Goal: Information Seeking & Learning: Check status

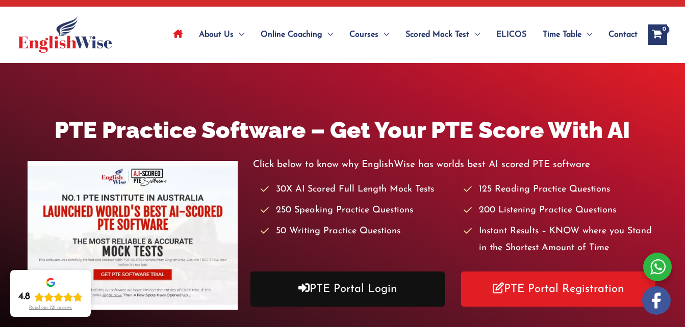
click at [380, 284] on link "PTE Portal Login" at bounding box center [347, 289] width 194 height 35
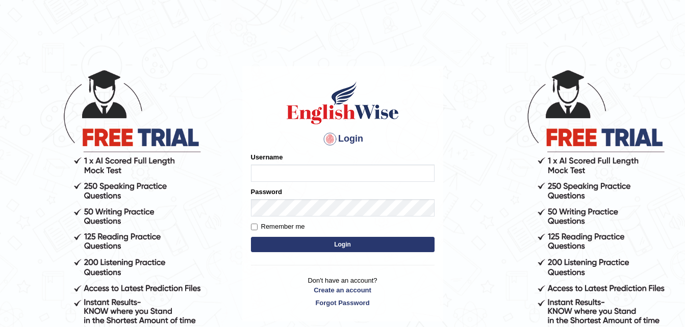
type input "dngwenya"
click at [344, 249] on button "Login" at bounding box center [343, 244] width 184 height 15
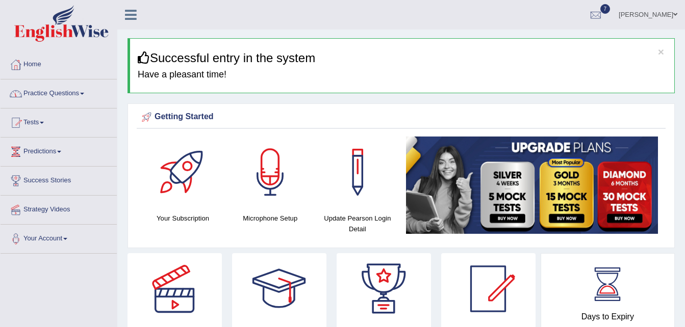
click at [44, 123] on span at bounding box center [42, 123] width 4 height 2
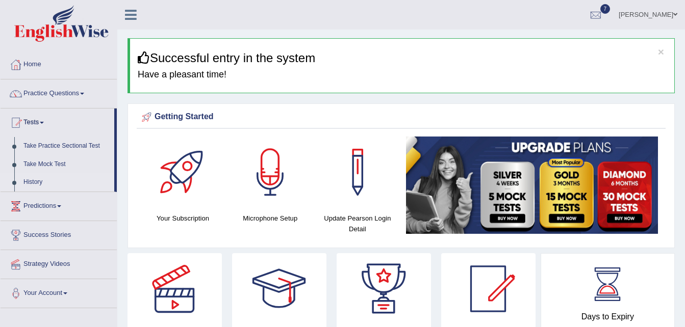
click at [36, 179] on link "History" at bounding box center [66, 182] width 95 height 18
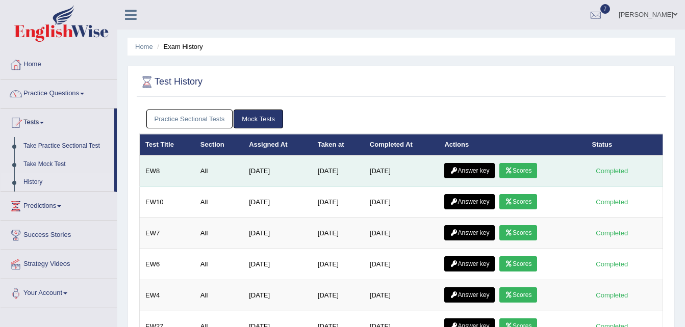
click at [465, 171] on link "Answer key" at bounding box center [469, 170] width 50 height 15
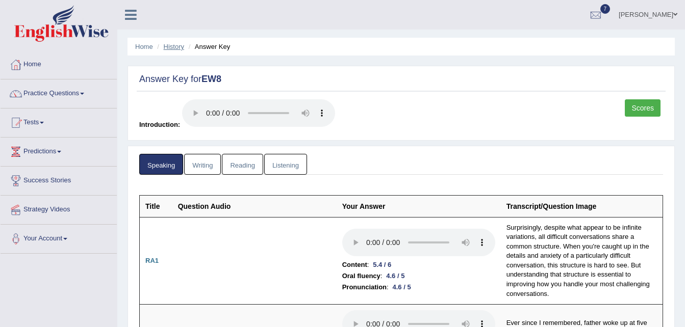
click at [179, 49] on link "History" at bounding box center [174, 47] width 20 height 8
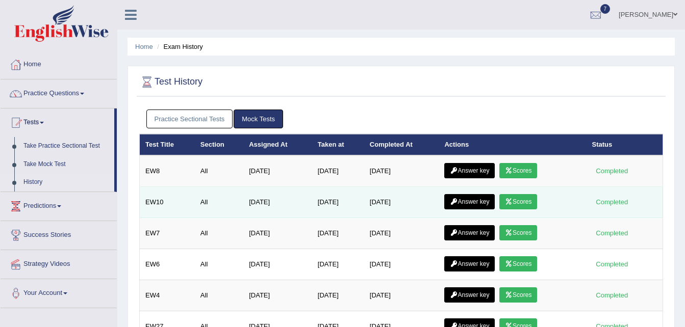
click at [472, 197] on link "Answer key" at bounding box center [469, 201] width 50 height 15
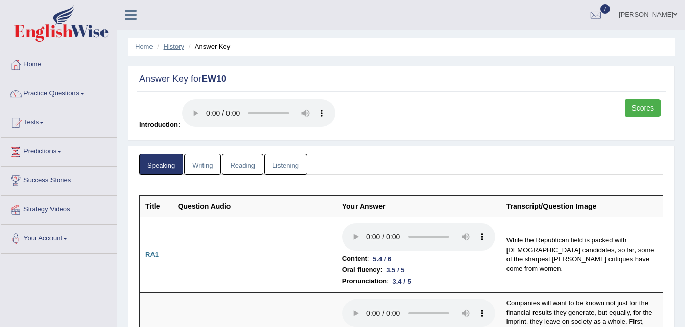
click at [169, 50] on link "History" at bounding box center [174, 47] width 20 height 8
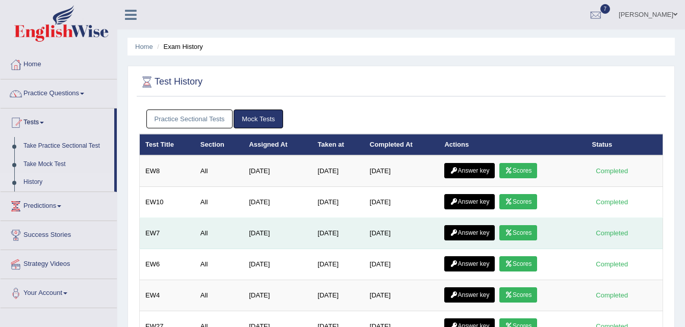
click at [469, 230] on link "Answer key" at bounding box center [469, 232] width 50 height 15
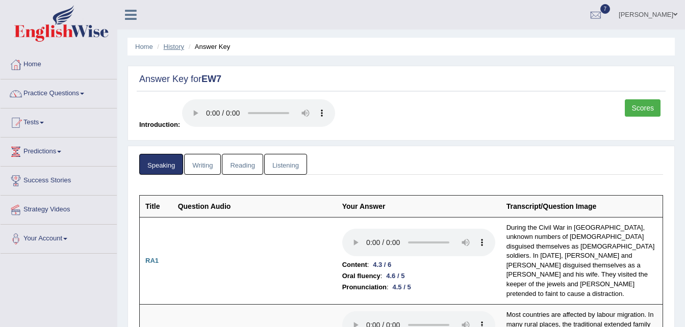
click at [180, 46] on link "History" at bounding box center [174, 47] width 20 height 8
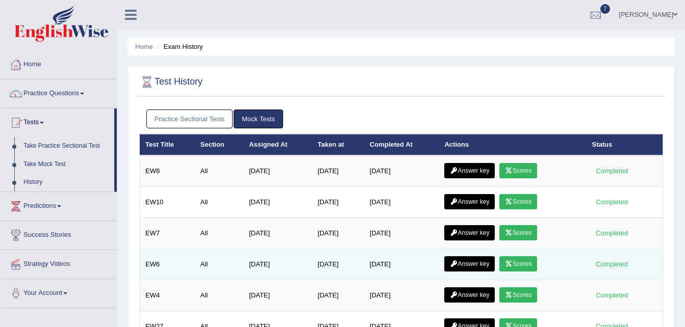
click at [473, 264] on link "Answer key" at bounding box center [469, 263] width 50 height 15
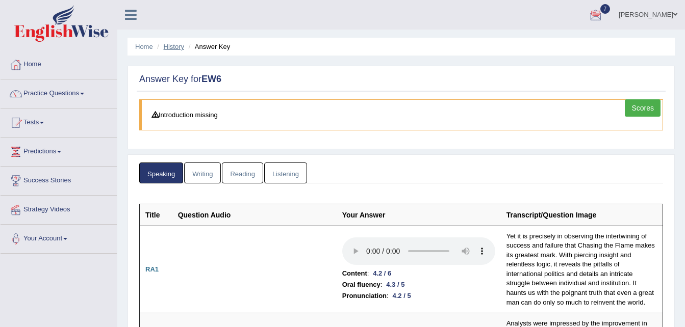
click at [177, 48] on link "History" at bounding box center [174, 47] width 20 height 8
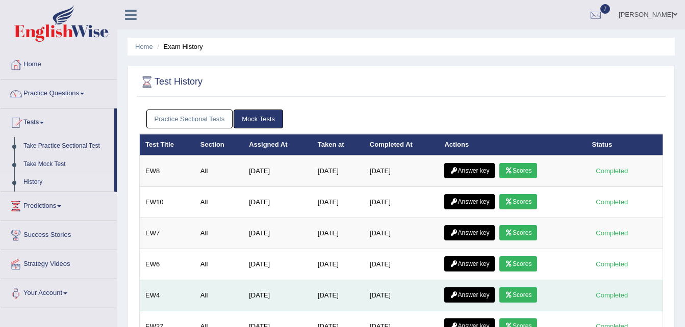
click at [474, 295] on link "Answer key" at bounding box center [469, 295] width 50 height 15
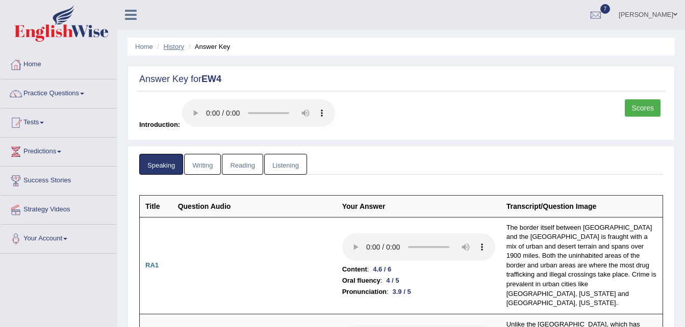
click at [169, 48] on link "History" at bounding box center [174, 47] width 20 height 8
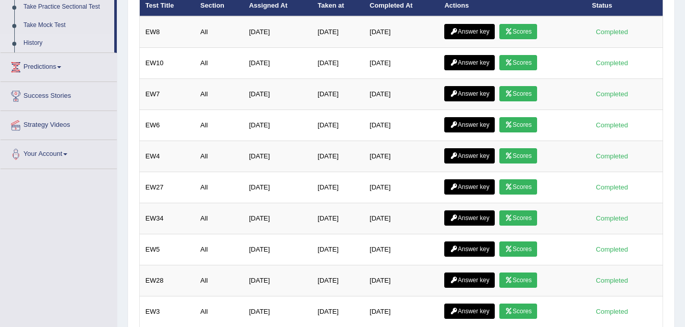
scroll to position [143, 0]
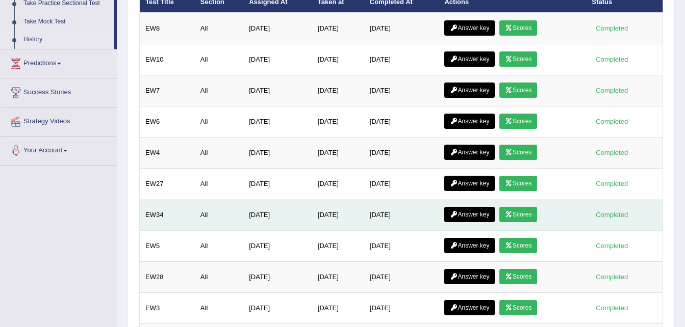
click at [477, 214] on link "Answer key" at bounding box center [469, 214] width 50 height 15
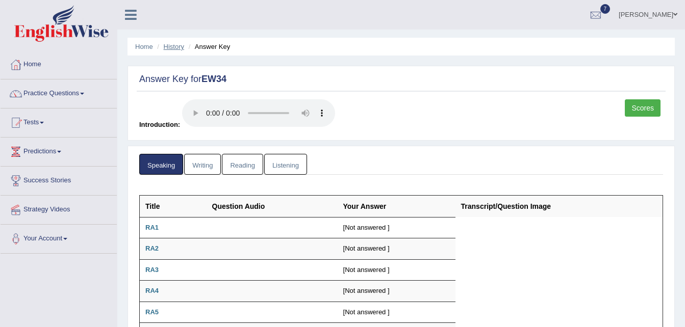
click at [171, 48] on link "History" at bounding box center [174, 47] width 20 height 8
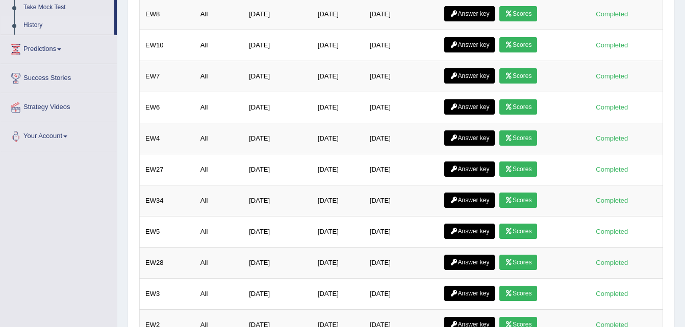
scroll to position [163, 0]
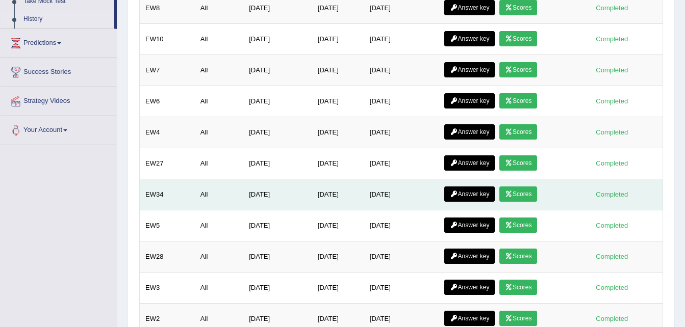
click at [470, 196] on link "Answer key" at bounding box center [469, 194] width 50 height 15
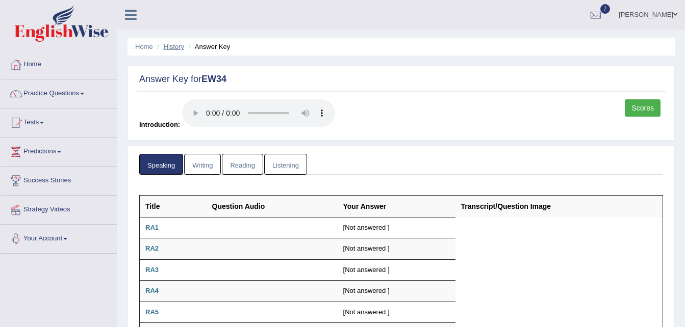
click at [180, 46] on link "History" at bounding box center [174, 47] width 20 height 8
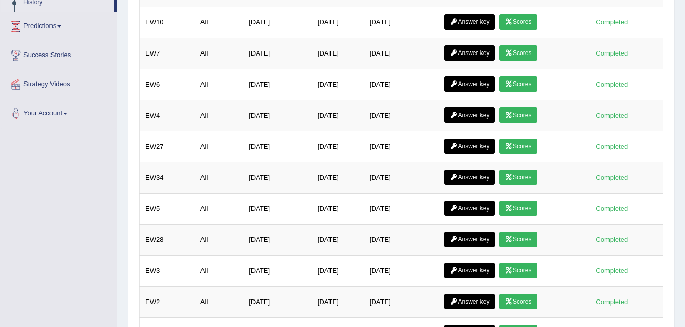
scroll to position [184, 0]
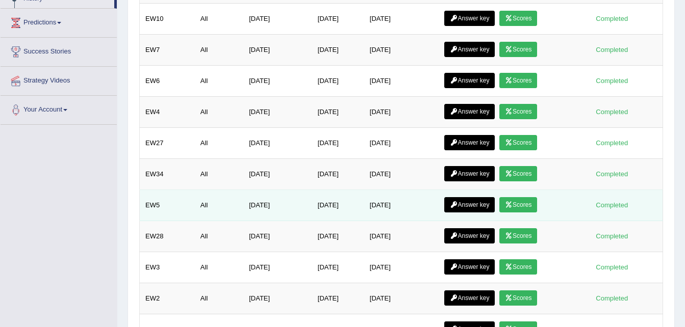
click at [477, 205] on link "Answer key" at bounding box center [469, 204] width 50 height 15
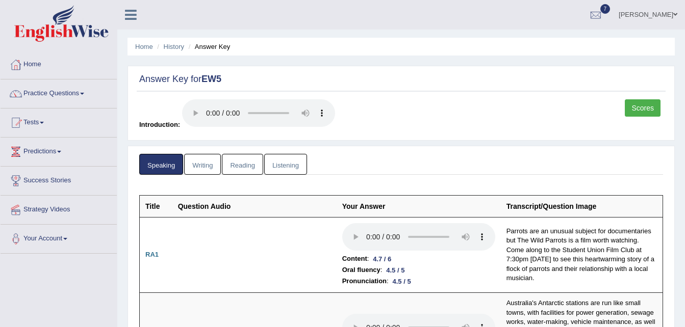
click at [177, 51] on li "History" at bounding box center [169, 47] width 30 height 10
click at [176, 46] on link "History" at bounding box center [174, 47] width 20 height 8
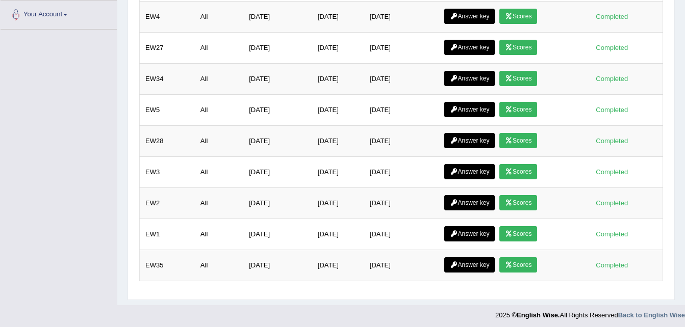
scroll to position [282, 0]
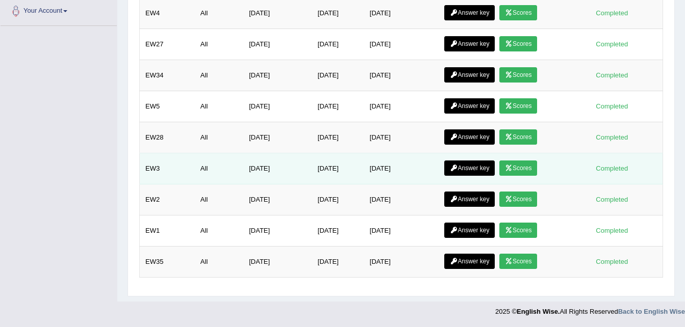
click at [471, 171] on link "Answer key" at bounding box center [469, 168] width 50 height 15
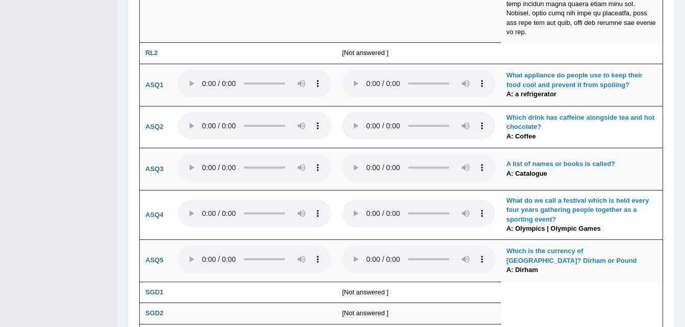
scroll to position [2237, 0]
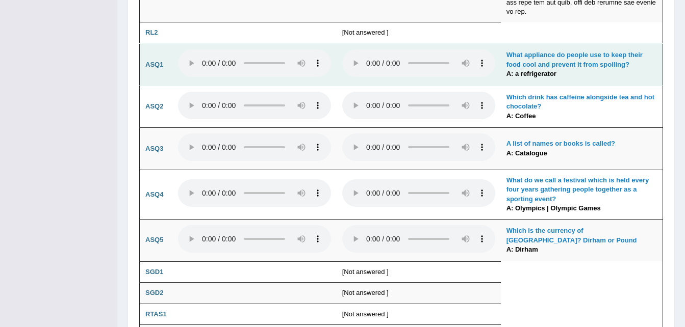
click at [657, 47] on td "What appliance do people use to keep their food cool and prevent it from spoili…" at bounding box center [582, 65] width 162 height 42
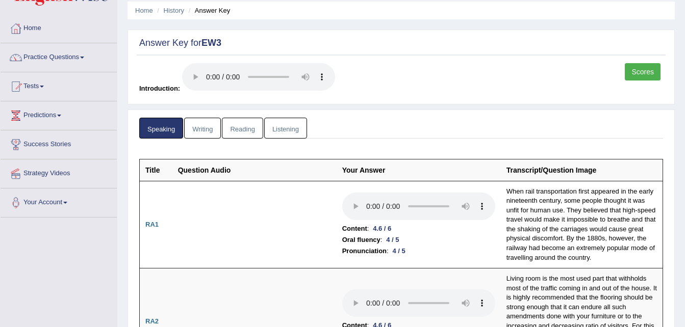
scroll to position [0, 0]
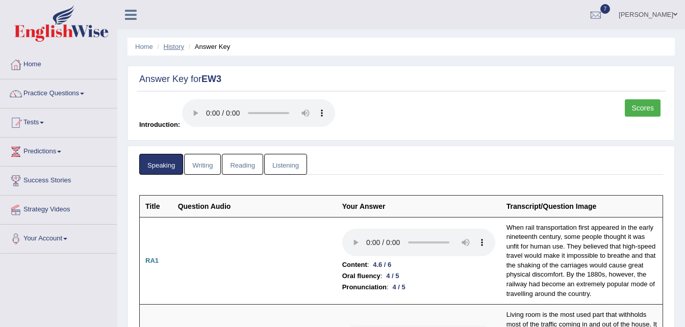
click at [177, 50] on link "History" at bounding box center [174, 47] width 20 height 8
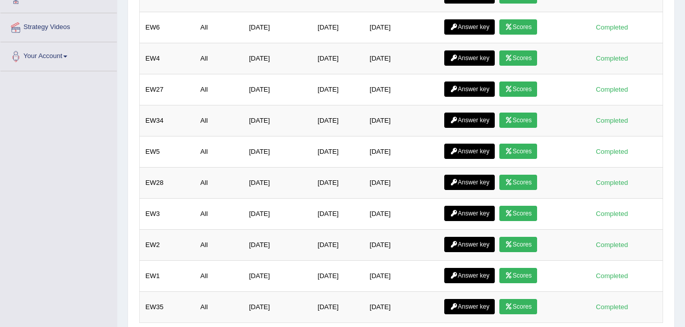
scroll to position [252, 0]
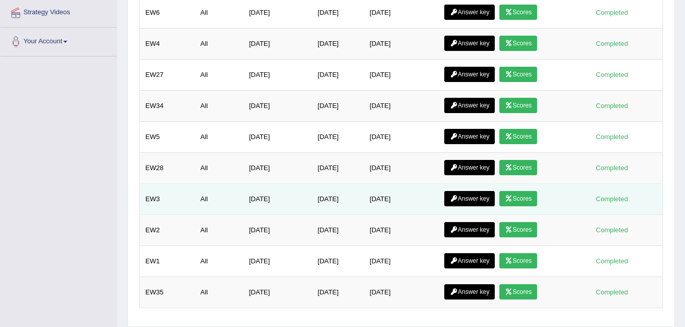
click at [484, 200] on link "Answer key" at bounding box center [469, 198] width 50 height 15
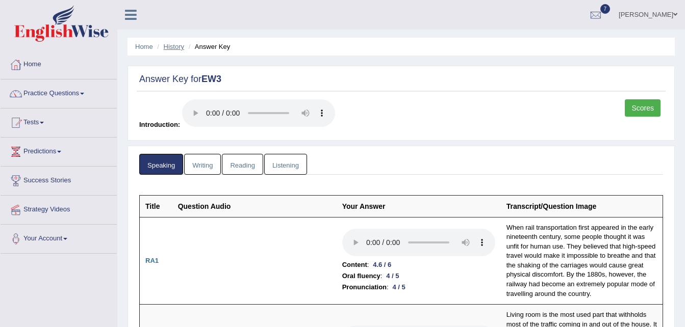
click at [171, 47] on link "History" at bounding box center [174, 47] width 20 height 8
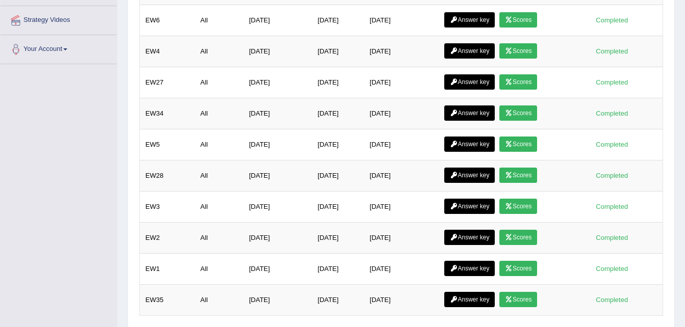
scroll to position [282, 0]
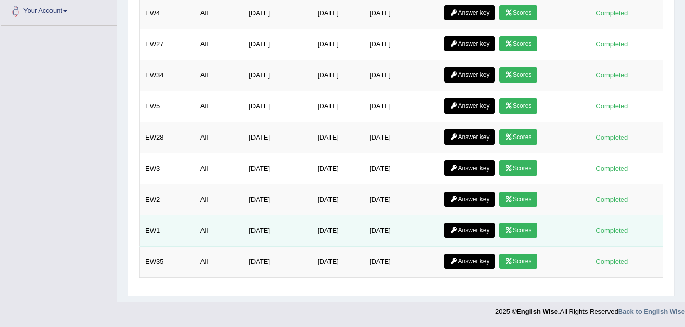
click at [483, 230] on link "Answer key" at bounding box center [469, 230] width 50 height 15
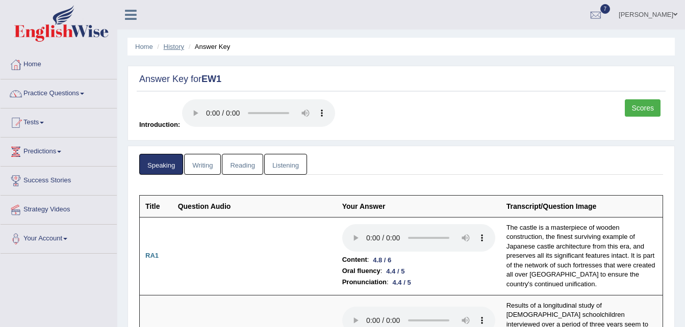
click at [173, 49] on link "History" at bounding box center [174, 47] width 20 height 8
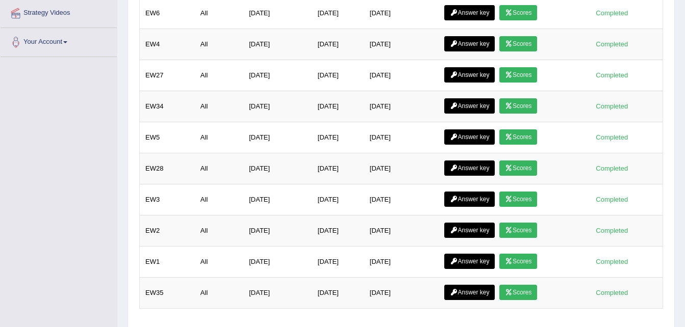
scroll to position [282, 0]
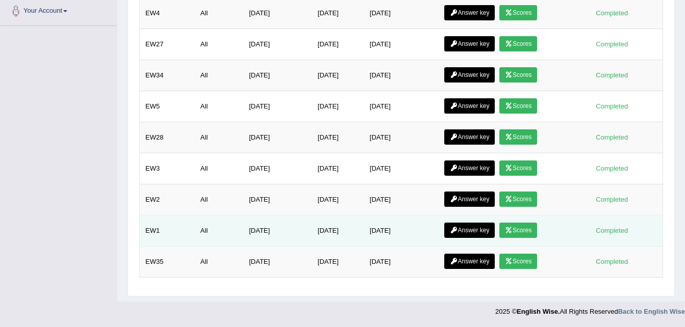
click at [474, 233] on link "Answer key" at bounding box center [469, 230] width 50 height 15
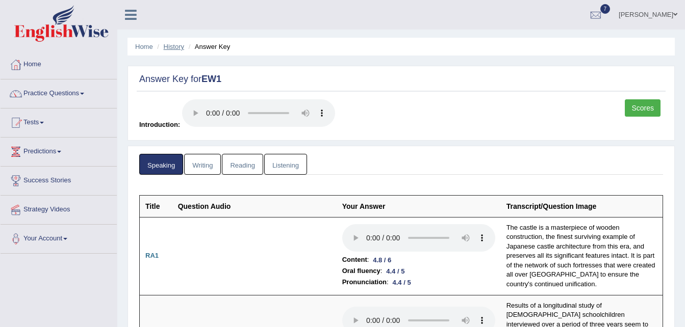
click at [181, 48] on link "History" at bounding box center [174, 47] width 20 height 8
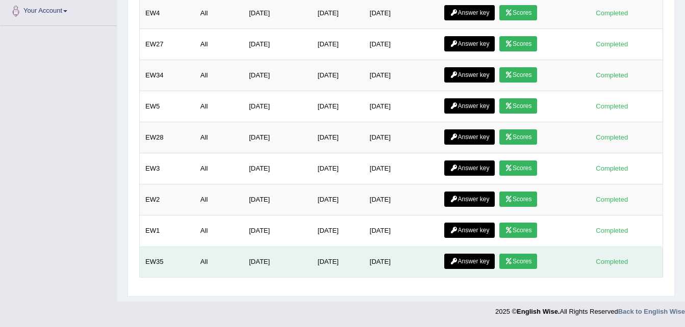
click at [484, 262] on link "Answer key" at bounding box center [469, 261] width 50 height 15
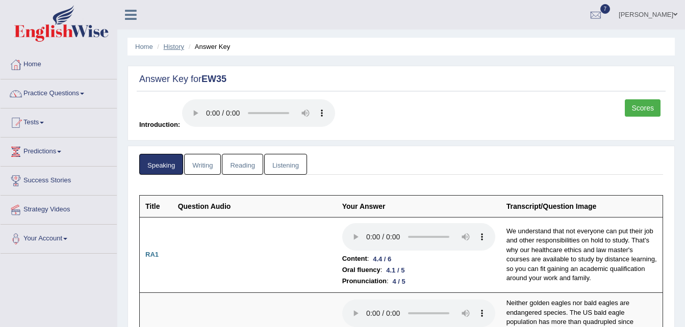
click at [181, 49] on link "History" at bounding box center [174, 47] width 20 height 8
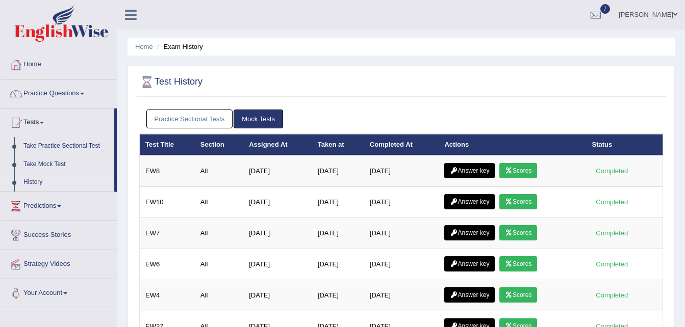
click at [214, 119] on link "Practice Sectional Tests" at bounding box center [189, 119] width 87 height 19
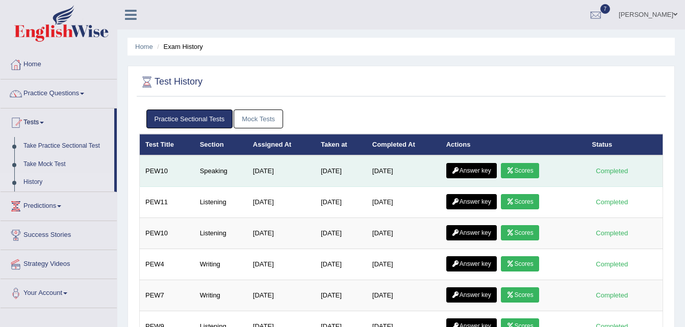
click at [482, 172] on link "Answer key" at bounding box center [471, 170] width 50 height 15
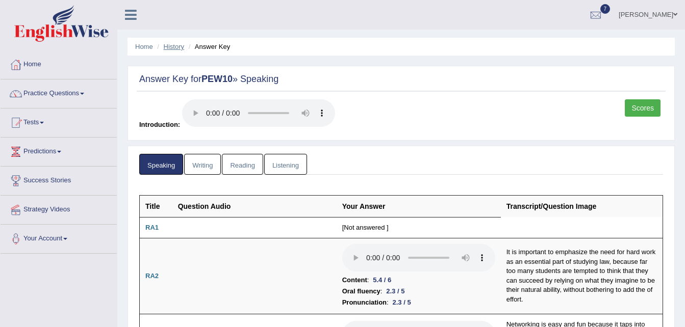
click at [175, 45] on link "History" at bounding box center [174, 47] width 20 height 8
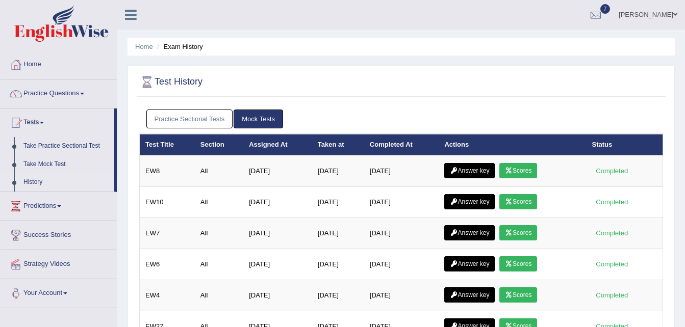
click at [205, 119] on link "Practice Sectional Tests" at bounding box center [189, 119] width 87 height 19
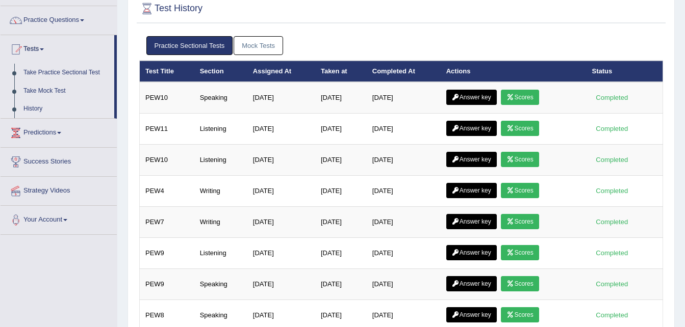
scroll to position [82, 0]
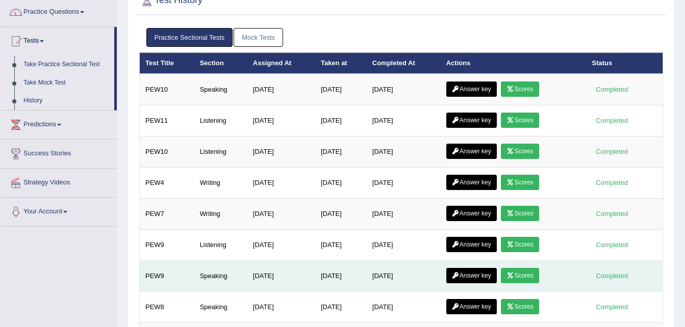
click at [477, 277] on link "Answer key" at bounding box center [471, 275] width 50 height 15
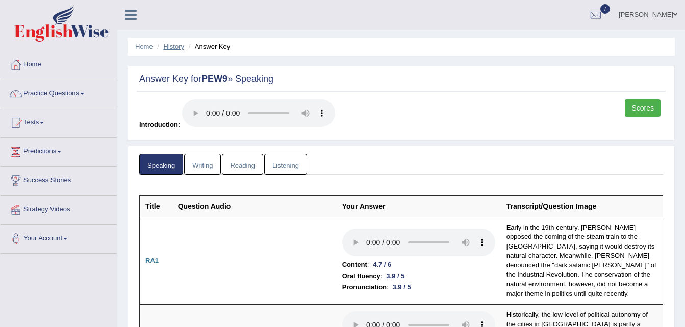
click at [178, 46] on link "History" at bounding box center [174, 47] width 20 height 8
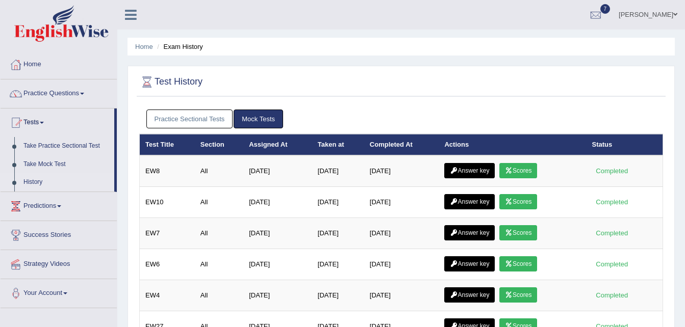
click at [200, 118] on link "Practice Sectional Tests" at bounding box center [189, 119] width 87 height 19
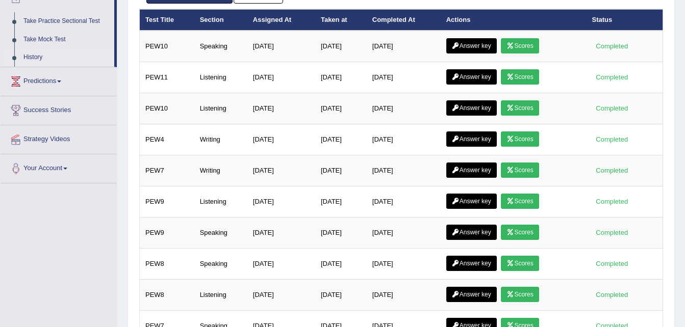
scroll to position [143, 0]
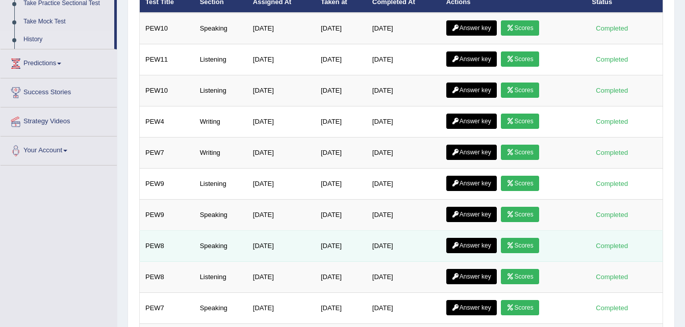
click at [459, 243] on icon at bounding box center [456, 246] width 8 height 6
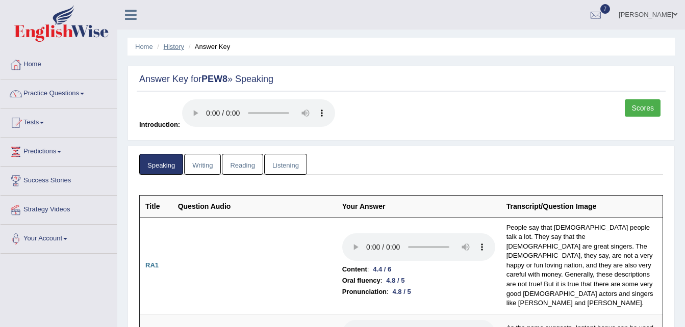
click at [171, 44] on link "History" at bounding box center [174, 47] width 20 height 8
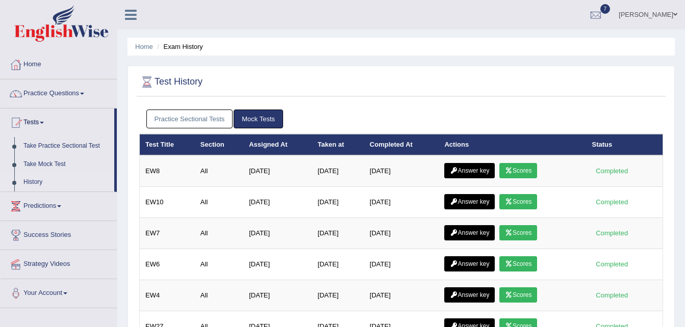
click at [200, 119] on link "Practice Sectional Tests" at bounding box center [189, 119] width 87 height 19
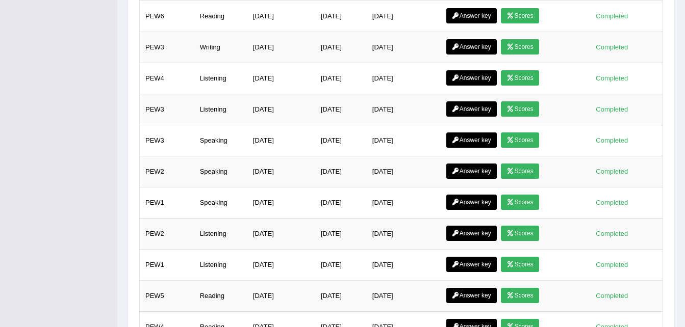
scroll to position [809, 0]
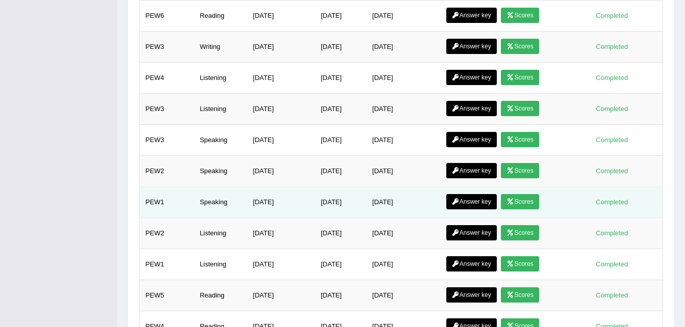
click at [482, 202] on link "Answer key" at bounding box center [471, 201] width 50 height 15
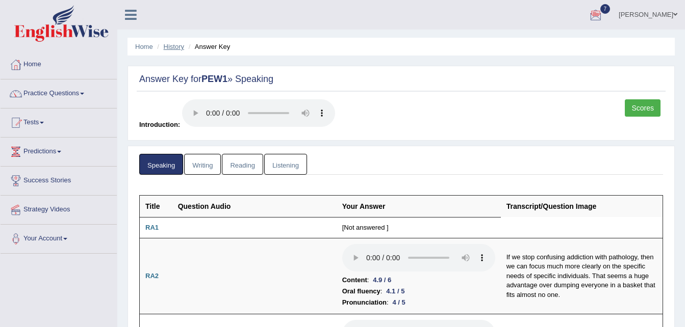
click at [177, 48] on link "History" at bounding box center [174, 47] width 20 height 8
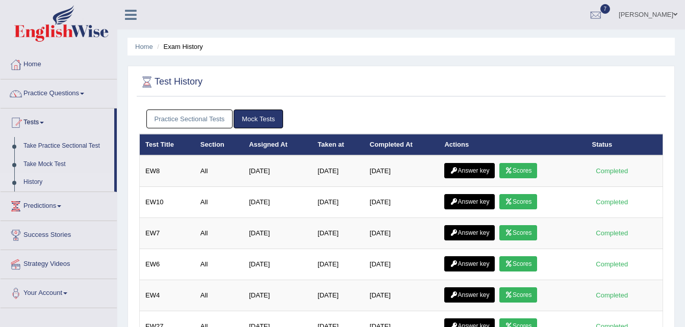
click at [201, 121] on link "Practice Sectional Tests" at bounding box center [189, 119] width 87 height 19
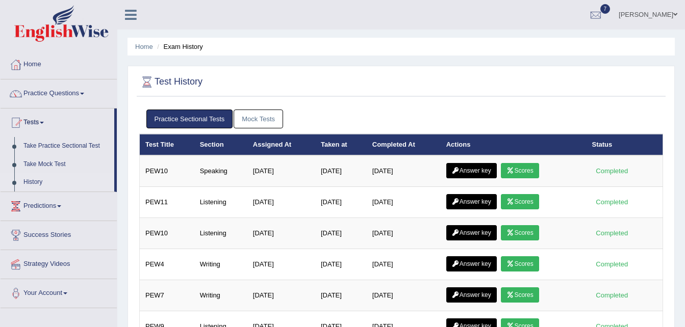
click at [675, 16] on span at bounding box center [675, 14] width 4 height 7
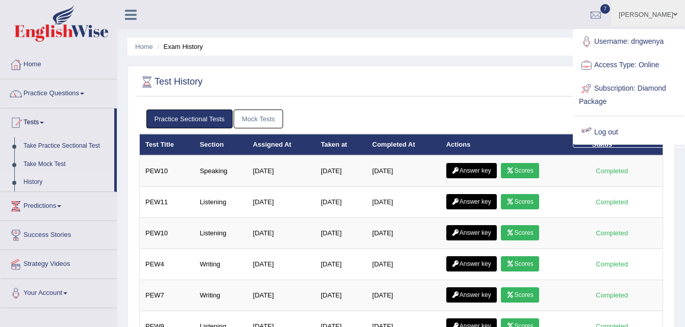
click at [613, 130] on link "Log out" at bounding box center [629, 132] width 110 height 23
